Goal: Browse casually

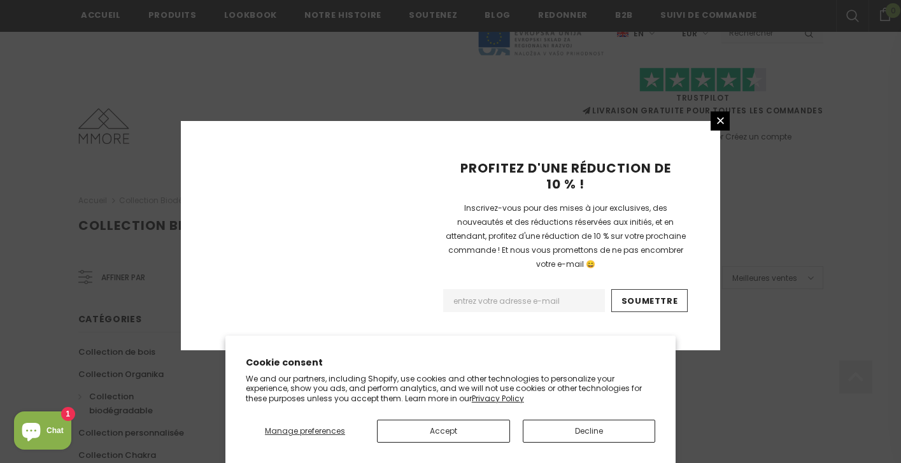
scroll to position [873, 0]
